Goal: Task Accomplishment & Management: Complete application form

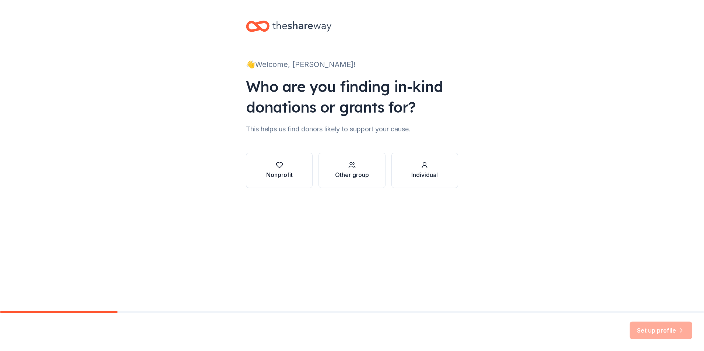
click at [294, 175] on button "Nonprofit" at bounding box center [279, 170] width 67 height 35
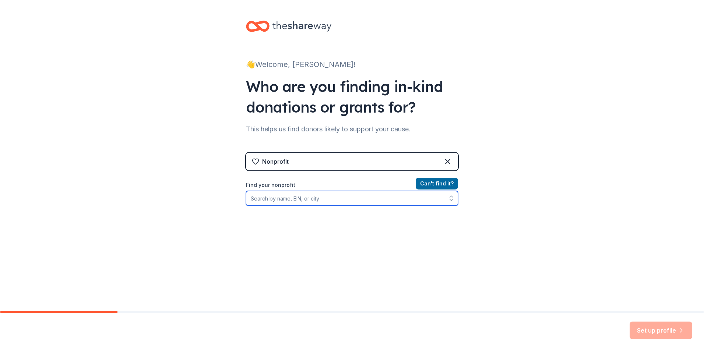
click at [306, 201] on input "Find your nonprofit" at bounding box center [352, 198] width 212 height 15
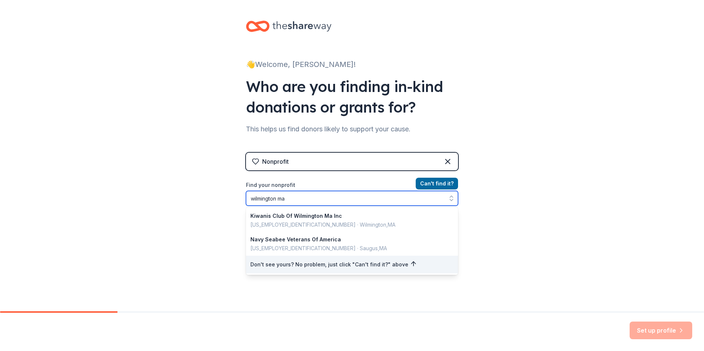
click at [450, 196] on icon "button" at bounding box center [451, 198] width 7 height 7
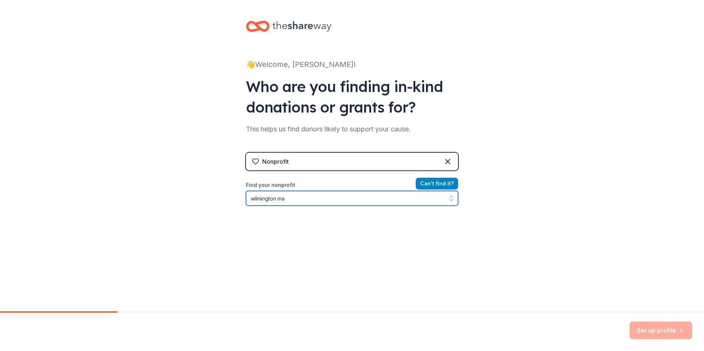
type input "wilmington ma"
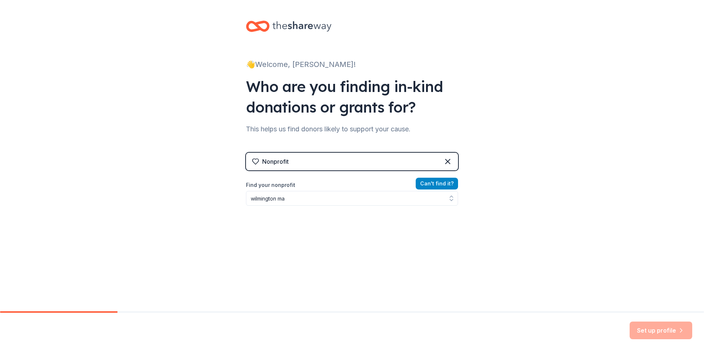
click at [444, 184] on button "Can ' t find it?" at bounding box center [437, 184] width 42 height 12
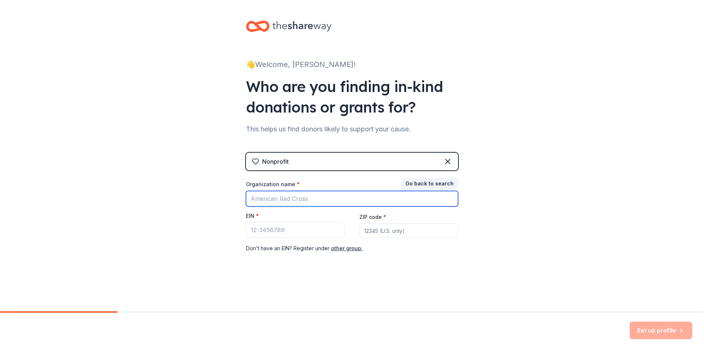
click at [410, 196] on input "Organization name *" at bounding box center [352, 198] width 212 height 15
type input "PARISH OF THE TRANSFIGURATION"
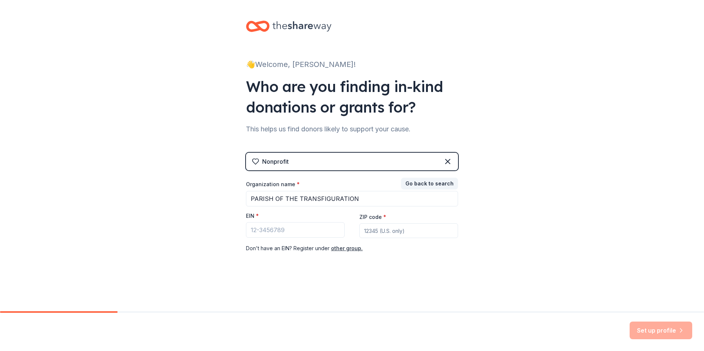
type input "01887"
click at [330, 228] on input "EIN *" at bounding box center [295, 229] width 99 height 15
click at [665, 329] on div "Set up profile" at bounding box center [661, 331] width 63 height 18
click at [324, 232] on input "18-675507" at bounding box center [295, 229] width 99 height 15
type input "1"
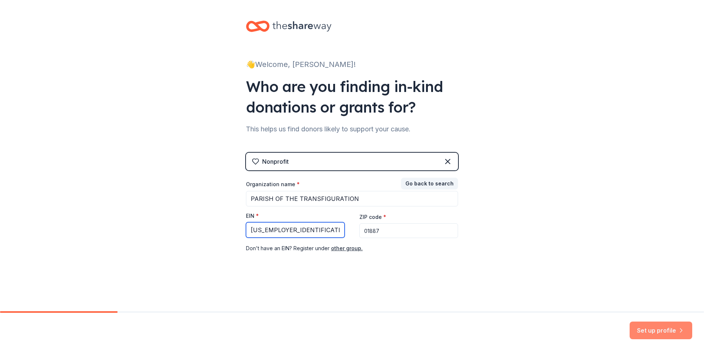
type input "65-0516480"
click at [647, 333] on button "Set up profile" at bounding box center [661, 331] width 63 height 18
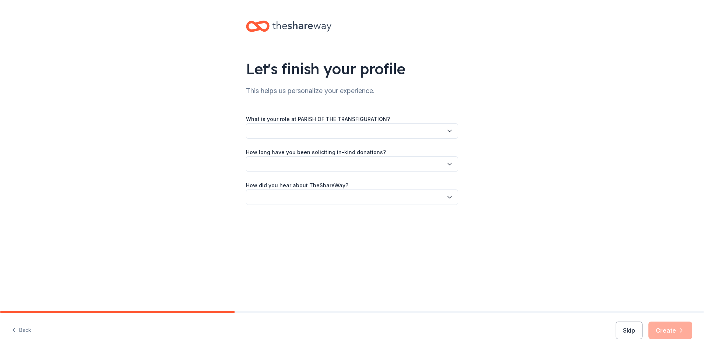
click at [446, 132] on icon "button" at bounding box center [449, 130] width 7 height 7
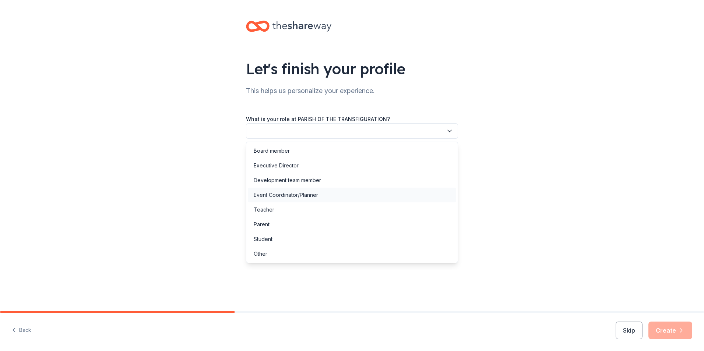
click at [393, 198] on div "Event Coordinator/Planner" at bounding box center [352, 195] width 208 height 15
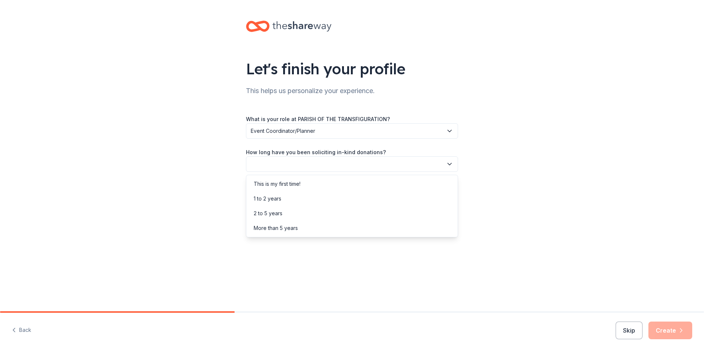
click at [415, 164] on button "button" at bounding box center [352, 164] width 212 height 15
click at [409, 194] on div "1 to 2 years" at bounding box center [352, 198] width 208 height 15
click at [411, 198] on button "button" at bounding box center [352, 197] width 212 height 15
click at [394, 230] on div "Online search" at bounding box center [352, 232] width 208 height 15
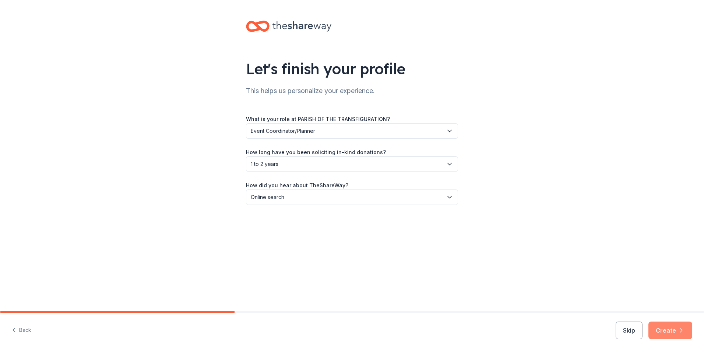
click at [683, 330] on icon "button" at bounding box center [681, 330] width 7 height 7
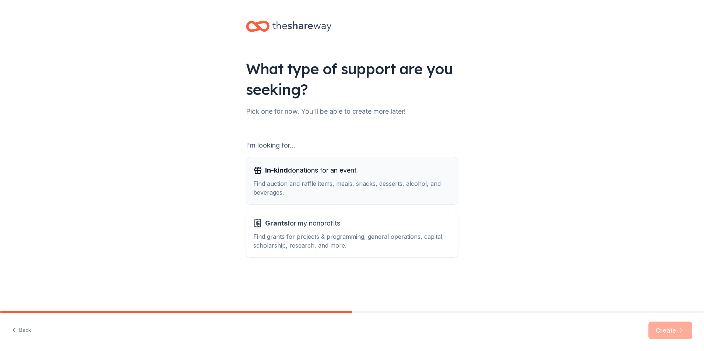
click at [350, 177] on div "In-kind donations for an event Find auction and raffle items, meals, snacks, de…" at bounding box center [351, 181] width 197 height 32
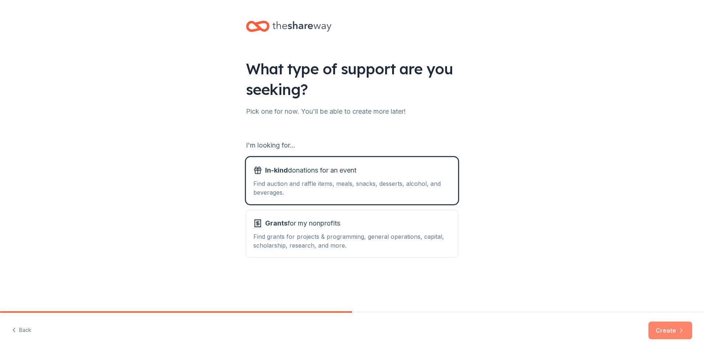
click at [671, 329] on button "Create" at bounding box center [670, 331] width 44 height 18
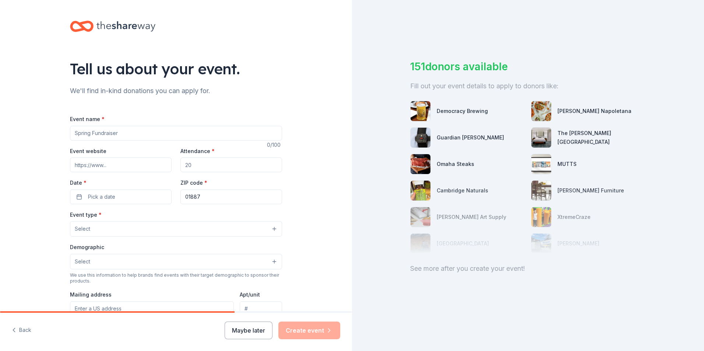
click at [198, 133] on input "Event name *" at bounding box center [176, 133] width 212 height 15
type input "Novemberfest Fundraiser"
type input "www.parishofthetransfiguration.org"
type input "2"
type input "500"
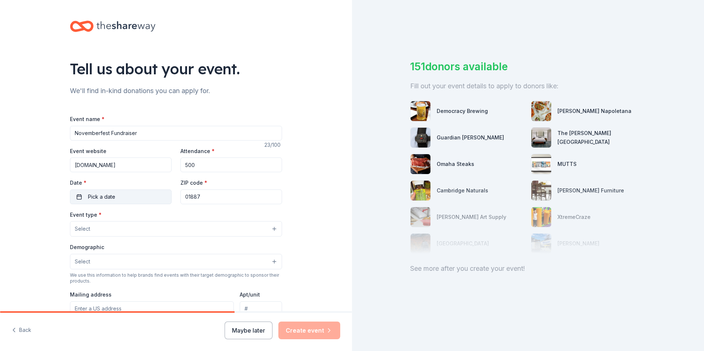
click at [110, 197] on span "Pick a date" at bounding box center [101, 197] width 27 height 9
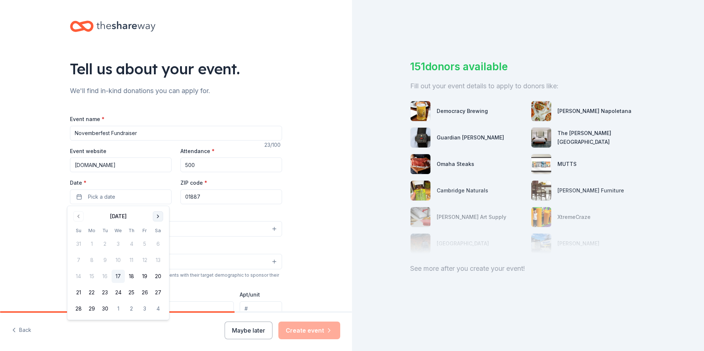
click at [158, 214] on button "Go to next month" at bounding box center [158, 216] width 10 height 10
click at [158, 215] on button "Go to next month" at bounding box center [158, 216] width 10 height 10
click at [159, 275] on button "15" at bounding box center [157, 276] width 13 height 13
click at [205, 215] on div "Event type * Select" at bounding box center [176, 223] width 212 height 27
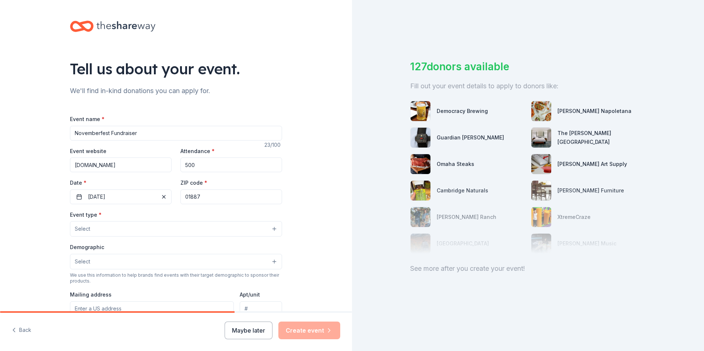
click at [203, 228] on button "Select" at bounding box center [176, 228] width 212 height 15
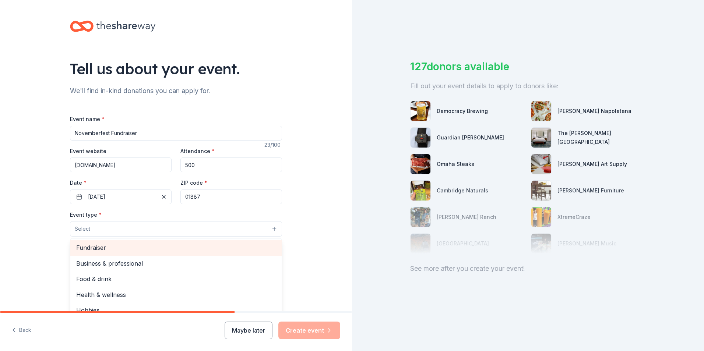
click at [207, 250] on span "Fundraiser" at bounding box center [176, 248] width 200 height 10
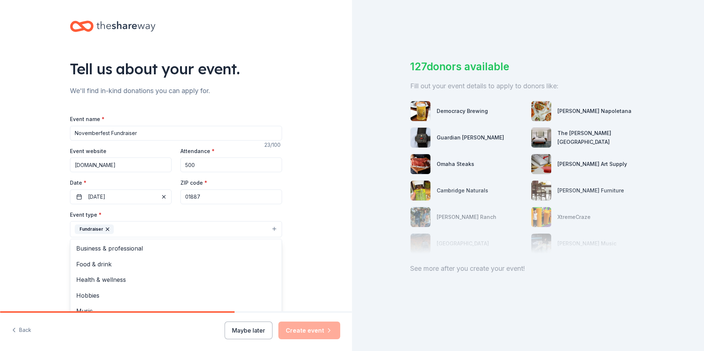
click at [294, 226] on div "Tell us about your event. We'll find in-kind donations you can apply for. Event…" at bounding box center [176, 245] width 352 height 491
click at [266, 262] on button "Select" at bounding box center [176, 262] width 212 height 15
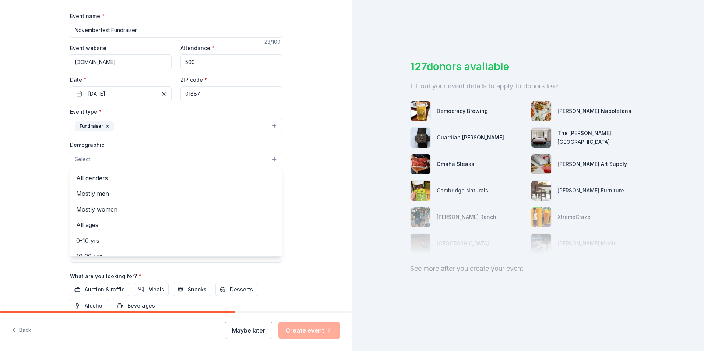
scroll to position [105, 0]
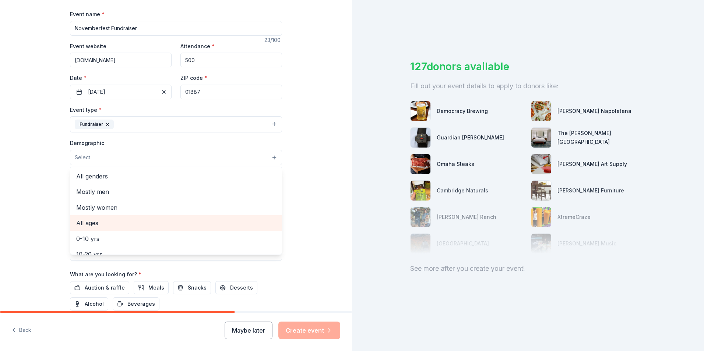
click at [169, 220] on span "All ages" at bounding box center [176, 223] width 200 height 10
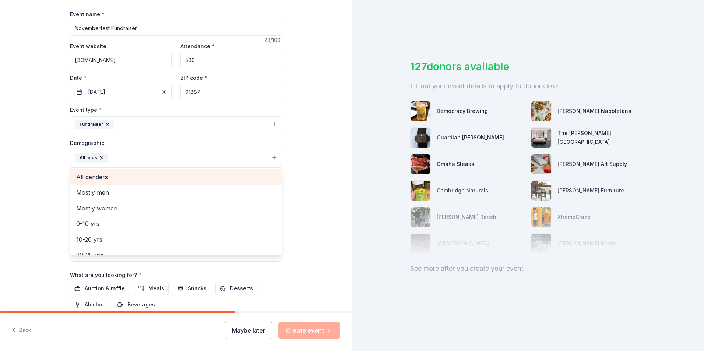
click at [194, 179] on span "All genders" at bounding box center [176, 177] width 200 height 10
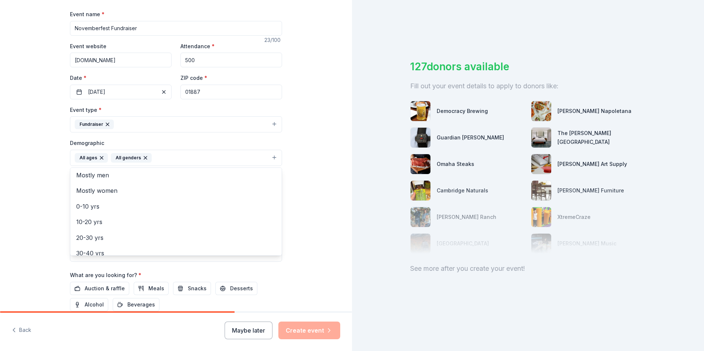
scroll to position [0, 0]
click at [303, 196] on div "Tell us about your event. We'll find in-kind donations you can apply for. Event…" at bounding box center [176, 141] width 352 height 492
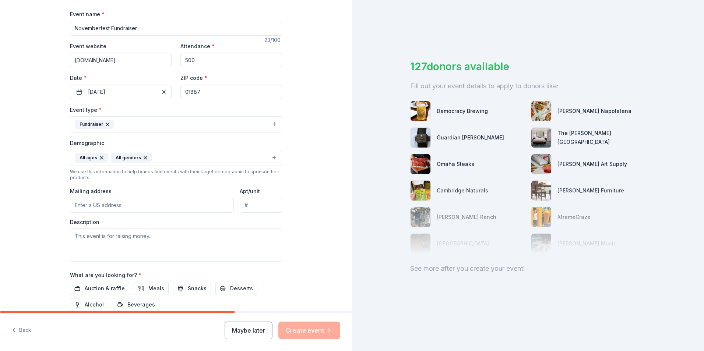
click at [223, 203] on input "Mailing address" at bounding box center [152, 205] width 164 height 15
type input "11 Harnden Street, Wilmington, MA 01887"
click at [185, 239] on textarea at bounding box center [176, 245] width 212 height 33
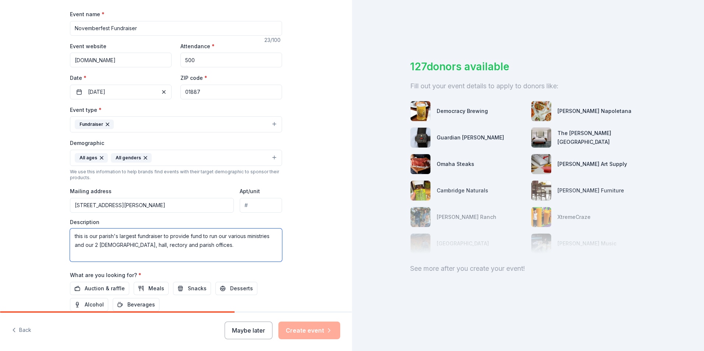
click at [85, 246] on textarea "this is our parish's largest fundraiser to provide fund to run our various mini…" at bounding box center [176, 245] width 212 height 33
type textarea "this is our parish's largest fundraiser to provide fund to run our various mini…"
click at [113, 289] on span "Auction & raffle" at bounding box center [105, 288] width 40 height 9
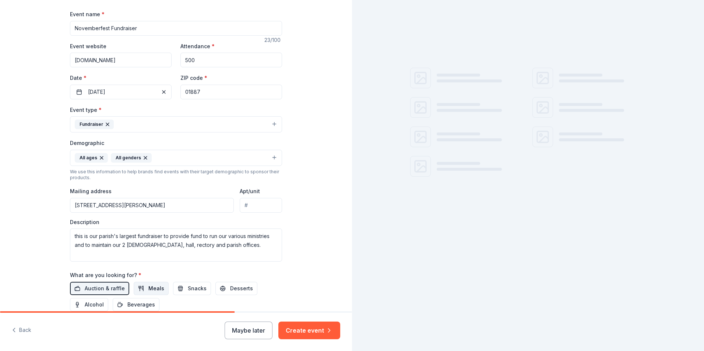
click at [148, 288] on span "Meals" at bounding box center [156, 288] width 16 height 9
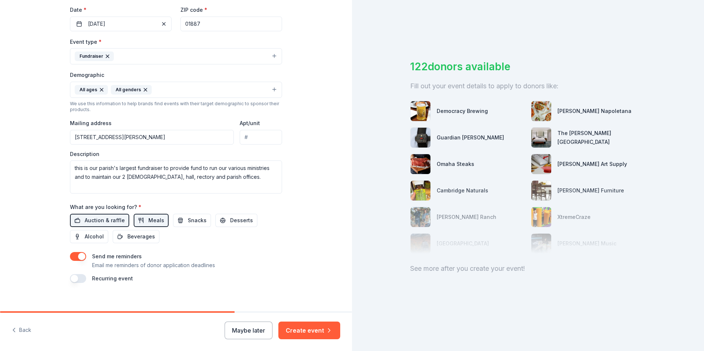
scroll to position [180, 0]
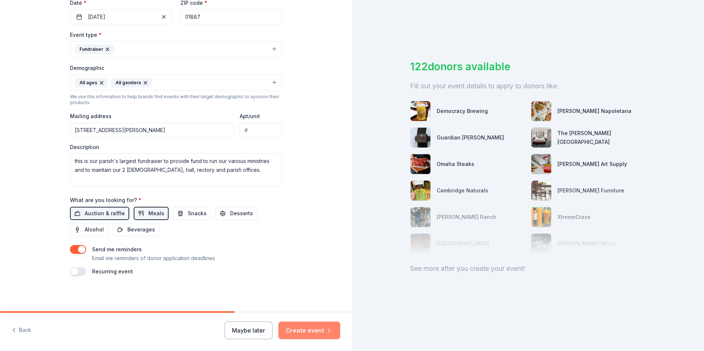
click at [317, 330] on button "Create event" at bounding box center [309, 331] width 62 height 18
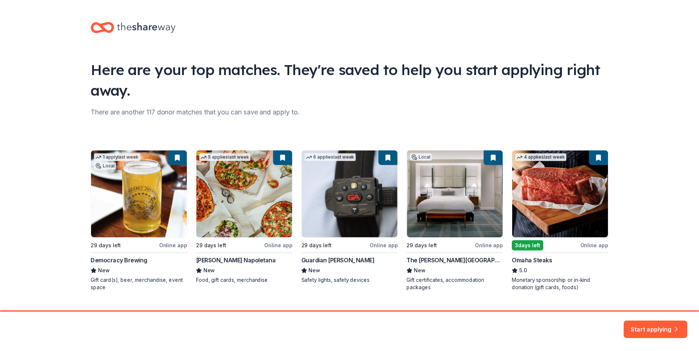
scroll to position [16, 0]
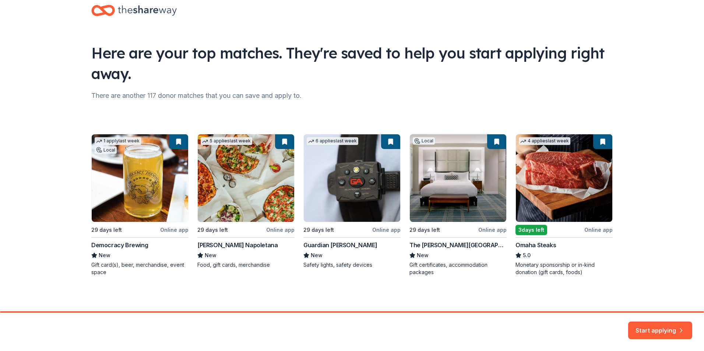
click at [563, 191] on div "1 apply last week Local 29 days left Online app Democracy Brewing New Gift card…" at bounding box center [351, 205] width 521 height 142
click at [649, 325] on button "Start applying" at bounding box center [660, 327] width 64 height 18
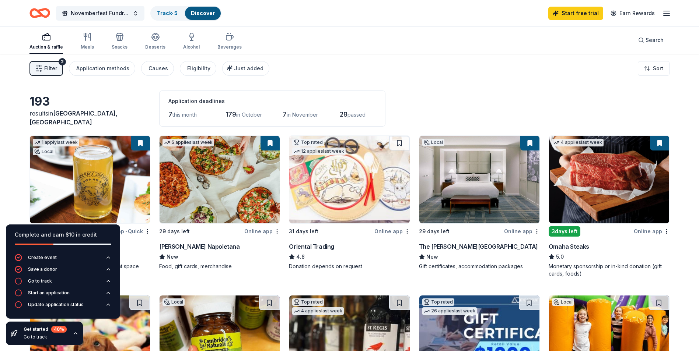
click at [358, 243] on div "Oriental Trading" at bounding box center [349, 246] width 121 height 9
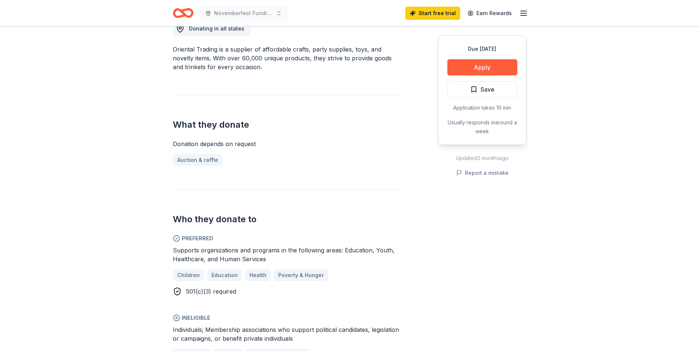
scroll to position [223, 0]
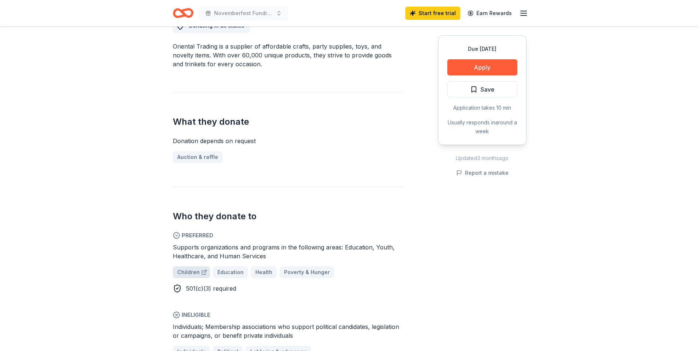
click at [179, 270] on span "Children" at bounding box center [188, 272] width 22 height 9
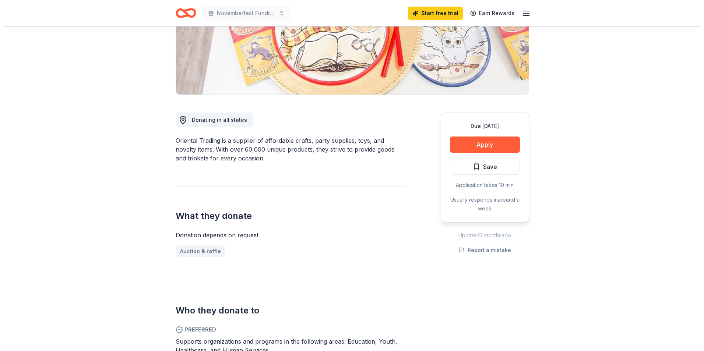
scroll to position [127, 0]
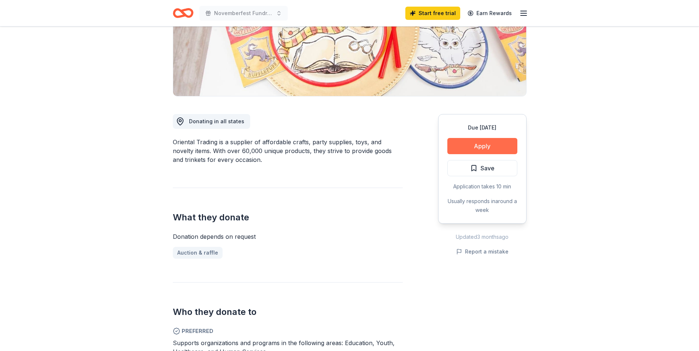
click at [485, 141] on button "Apply" at bounding box center [482, 146] width 70 height 16
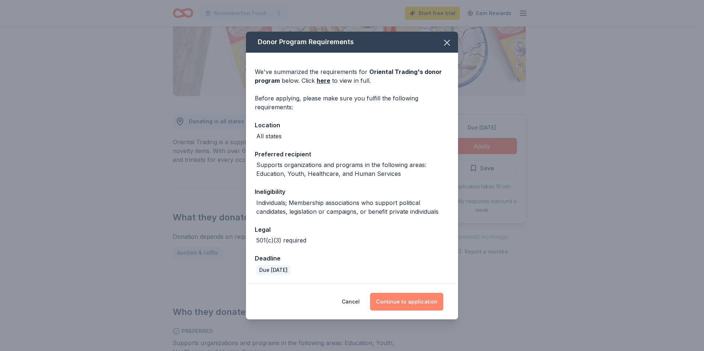
click at [411, 297] on button "Continue to application" at bounding box center [406, 302] width 73 height 18
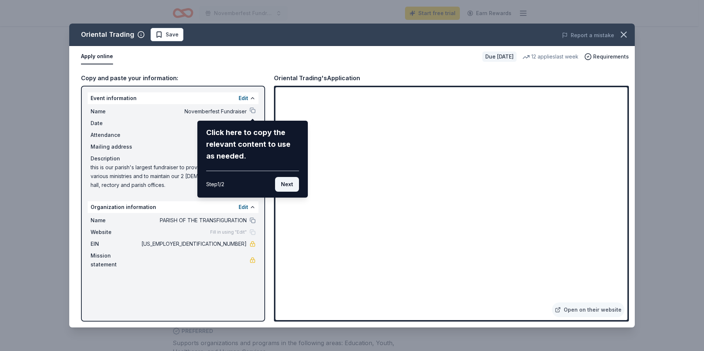
click at [284, 185] on button "Next" at bounding box center [287, 184] width 24 height 15
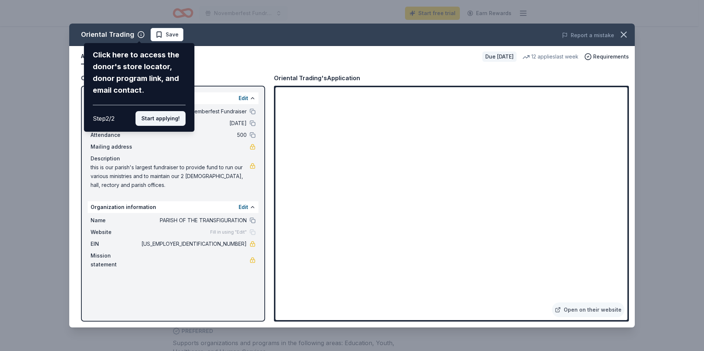
click at [161, 116] on button "Start applying!" at bounding box center [161, 118] width 50 height 15
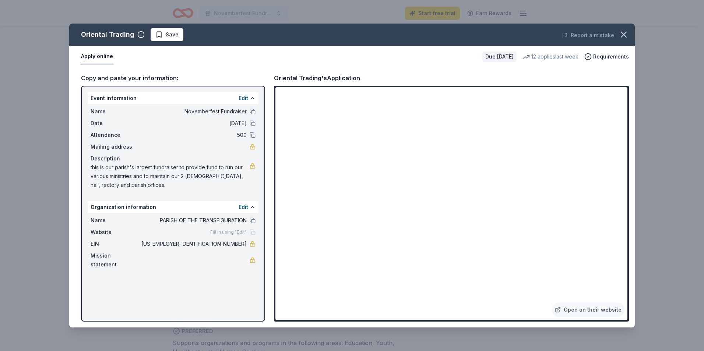
click at [614, 92] on div "Oriental Trading Save Report a mistake Apply online Due in 31 days 12 applies l…" at bounding box center [352, 176] width 566 height 304
click at [246, 98] on button "Edit" at bounding box center [244, 98] width 10 height 9
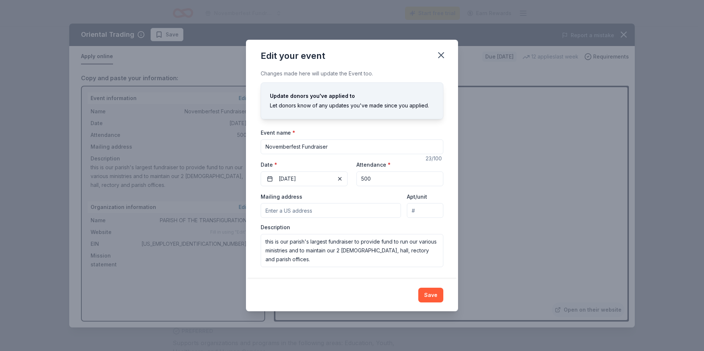
click at [394, 209] on input "Mailing address" at bounding box center [331, 210] width 140 height 15
type input "11 Harnden Street, Wilmington, MA 01887"
drag, startPoint x: 274, startPoint y: 242, endPoint x: 254, endPoint y: 245, distance: 20.0
click at [254, 245] on div "Changes made here will update the Event too. Update donors you've applied to Le…" at bounding box center [352, 174] width 212 height 210
click at [380, 240] on textarea "Novemberfest is our parish's largest fundraiser to provide fund to run our vari…" at bounding box center [352, 250] width 183 height 33
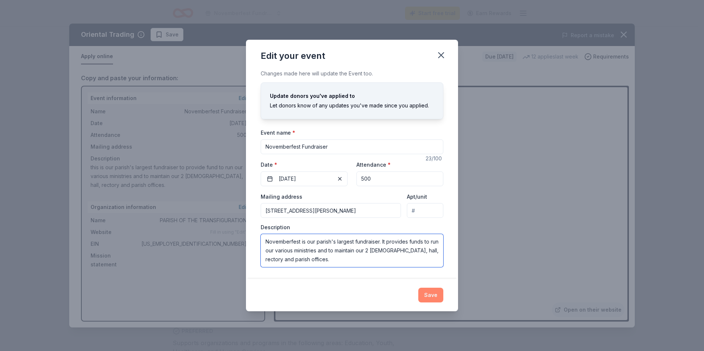
type textarea "Novemberfest is our parish's largest fundraiser. It provides funds to run our v…"
click at [432, 293] on button "Save" at bounding box center [430, 295] width 25 height 15
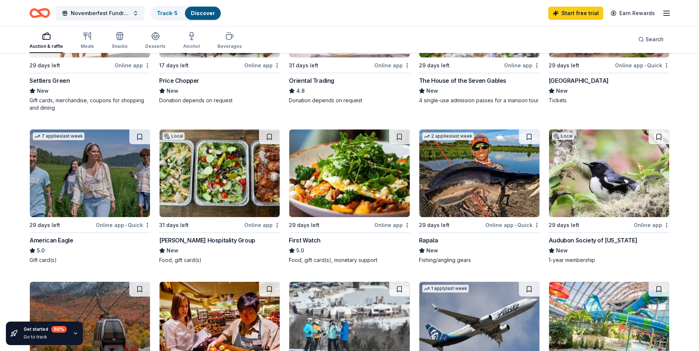
scroll to position [214, 0]
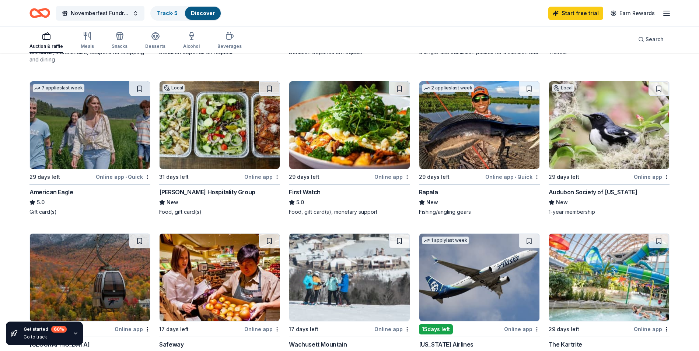
click at [99, 175] on div "Online app • Quick" at bounding box center [123, 176] width 55 height 9
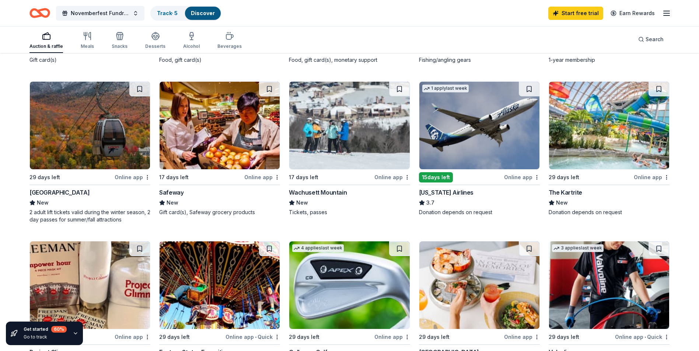
scroll to position [376, 0]
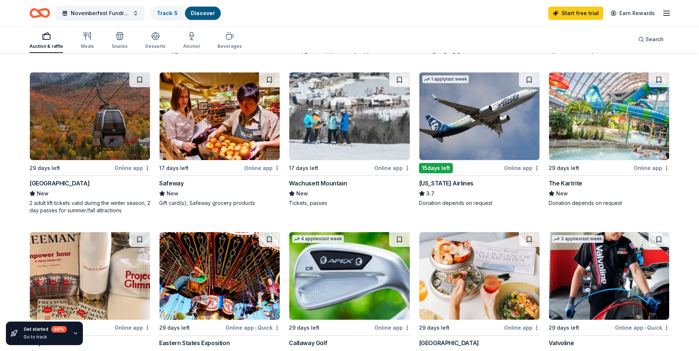
click at [315, 184] on div "Wachusett Mountain" at bounding box center [318, 183] width 58 height 9
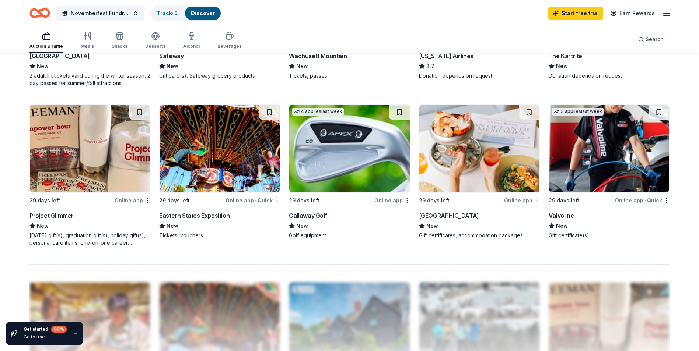
scroll to position [510, 0]
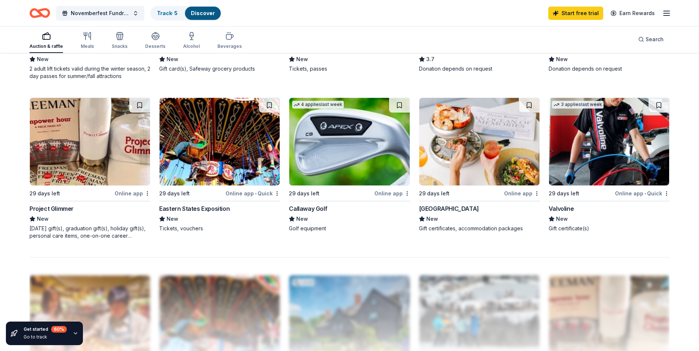
click at [437, 207] on div "Ocean House" at bounding box center [449, 208] width 60 height 9
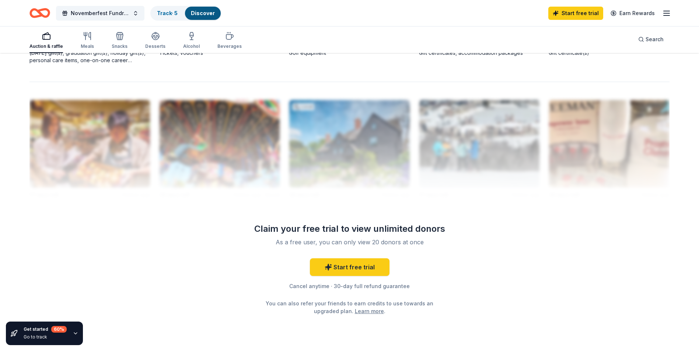
scroll to position [711, 0]
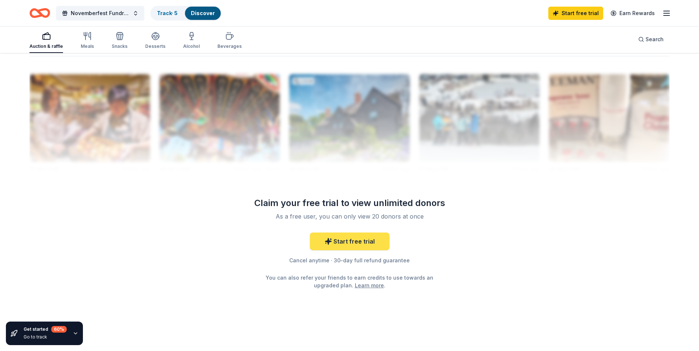
click at [361, 238] on link "Start free trial" at bounding box center [350, 242] width 80 height 18
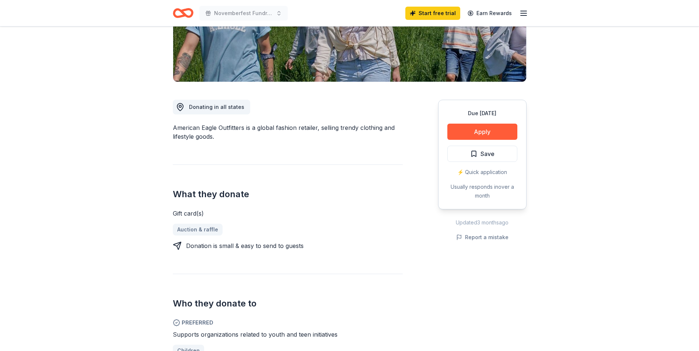
scroll to position [144, 0]
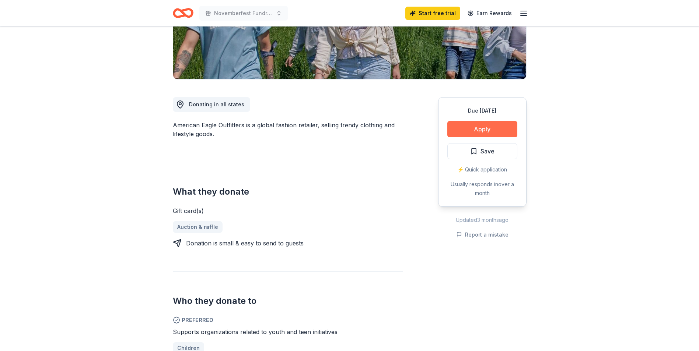
click at [495, 129] on button "Apply" at bounding box center [482, 129] width 70 height 16
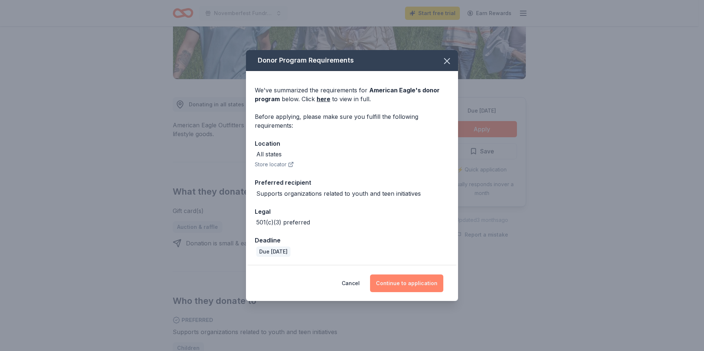
click at [404, 282] on button "Continue to application" at bounding box center [406, 284] width 73 height 18
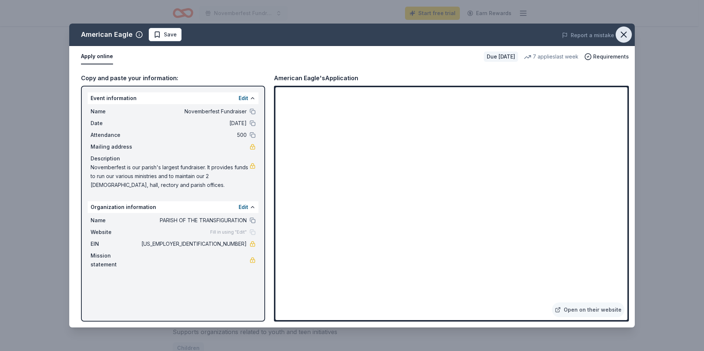
click at [625, 36] on icon "button" at bounding box center [623, 34] width 5 height 5
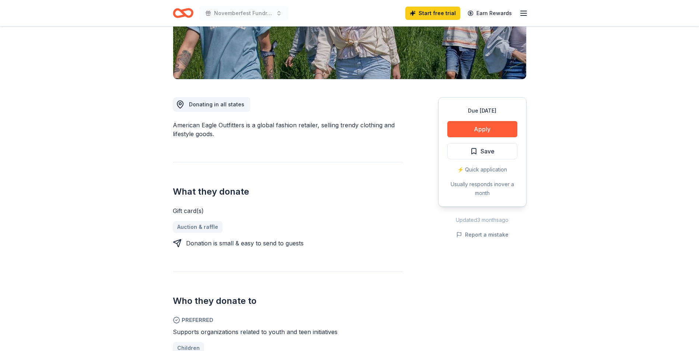
scroll to position [0, 0]
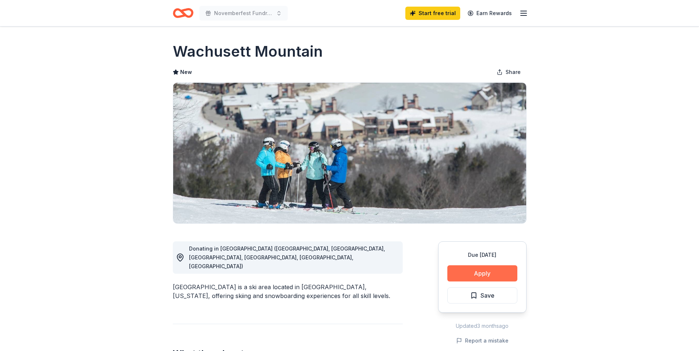
click at [477, 272] on button "Apply" at bounding box center [482, 274] width 70 height 16
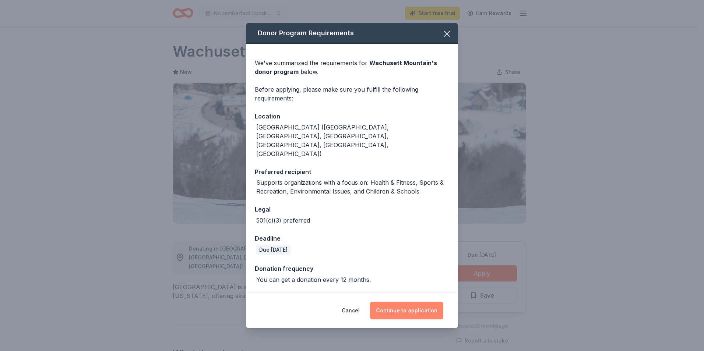
click at [413, 302] on button "Continue to application" at bounding box center [406, 311] width 73 height 18
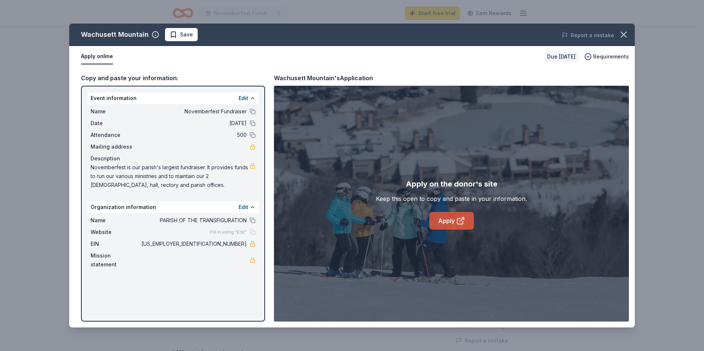
click at [452, 218] on link "Apply" at bounding box center [451, 221] width 45 height 18
click at [449, 221] on link "Apply" at bounding box center [451, 221] width 45 height 18
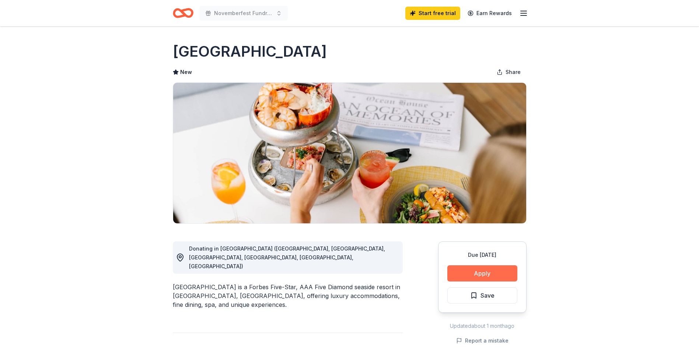
click at [496, 270] on button "Apply" at bounding box center [482, 274] width 70 height 16
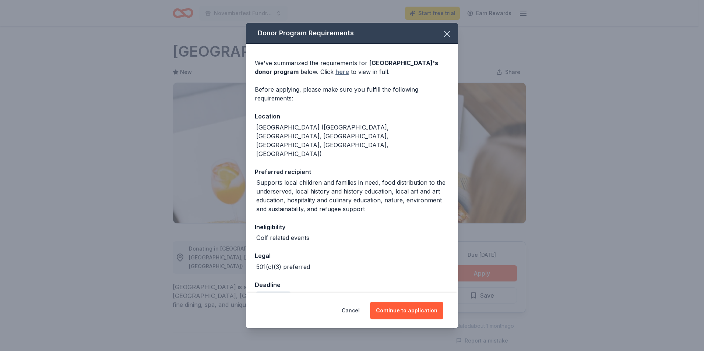
click at [335, 74] on link "here" at bounding box center [342, 71] width 14 height 9
click at [448, 36] on icon "button" at bounding box center [447, 34] width 10 height 10
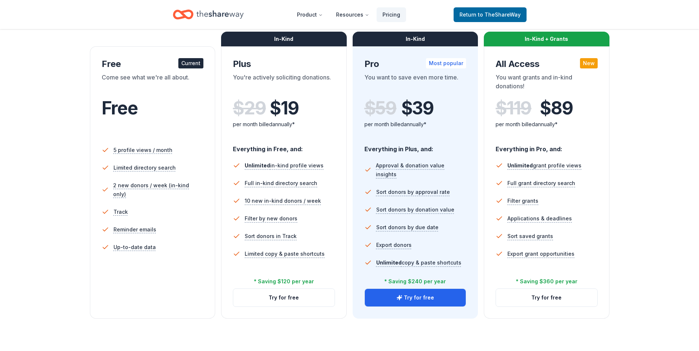
scroll to position [113, 0]
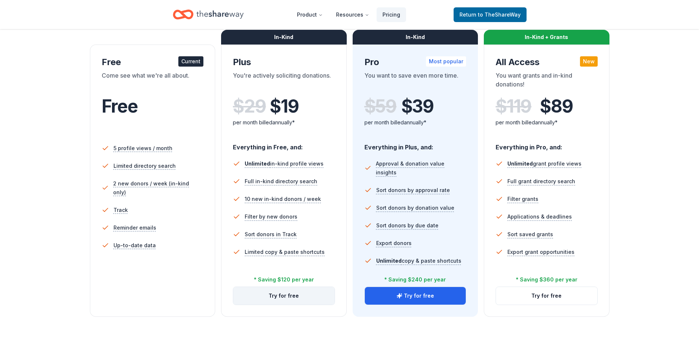
click at [296, 293] on button "Try for free" at bounding box center [283, 296] width 101 height 18
